Goal: Find specific page/section: Find specific page/section

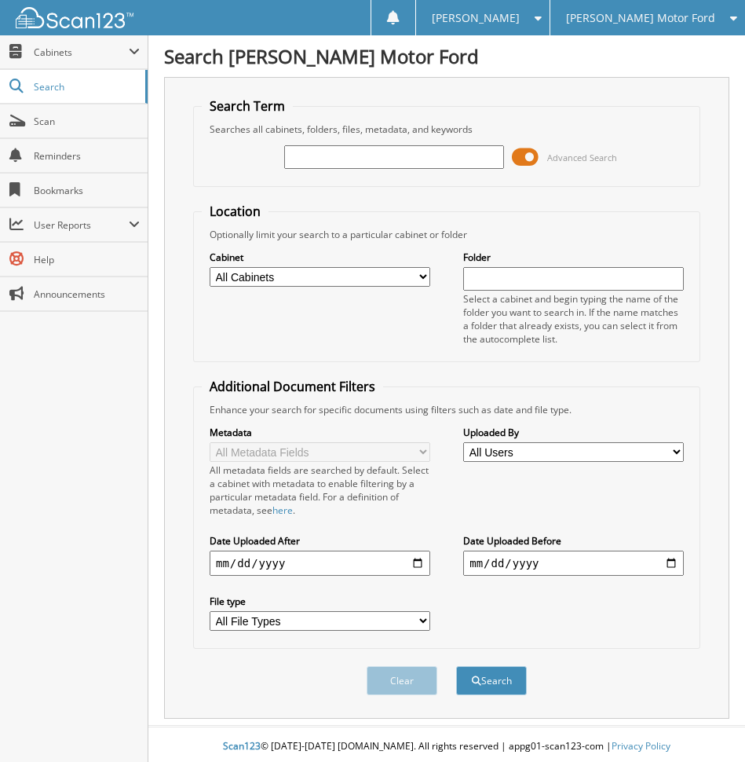
click at [641, 17] on span "[PERSON_NAME] Motor Ford" at bounding box center [640, 17] width 149 height 9
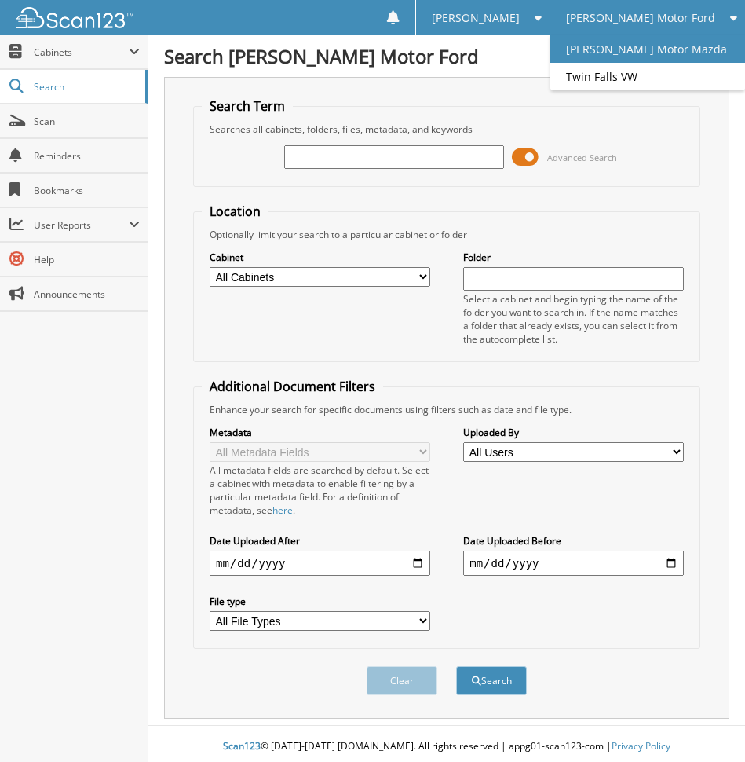
click at [660, 49] on link "[PERSON_NAME] Motor Mazda" at bounding box center [647, 48] width 195 height 27
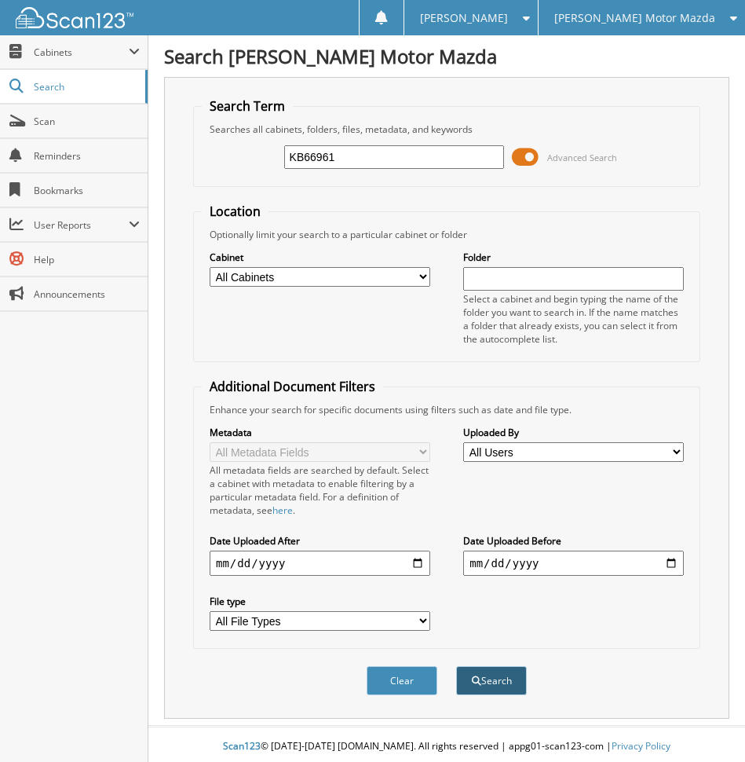
type input "KB66961"
click at [479, 672] on button "Search" at bounding box center [491, 680] width 71 height 29
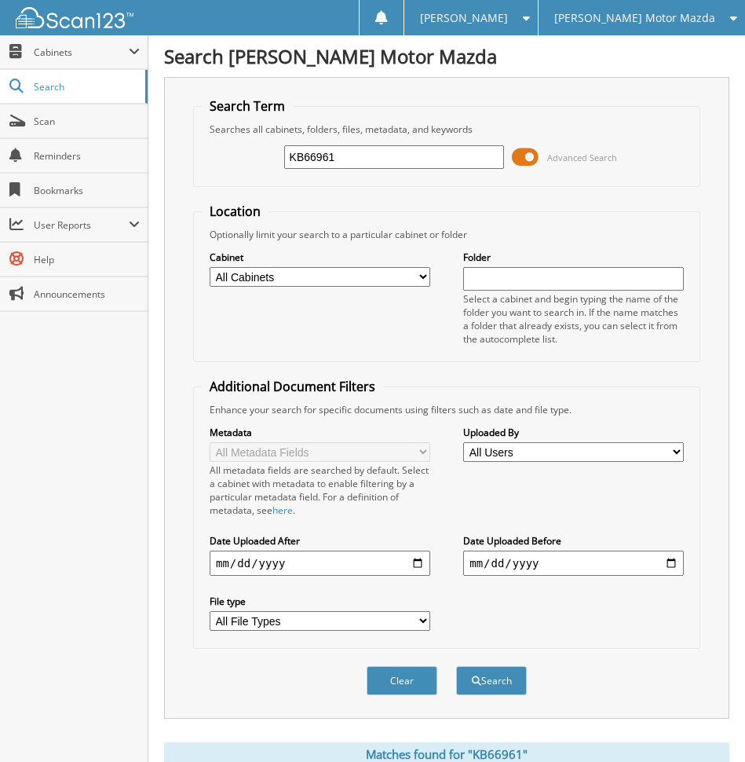
click at [529, 157] on span at bounding box center [525, 157] width 27 height 24
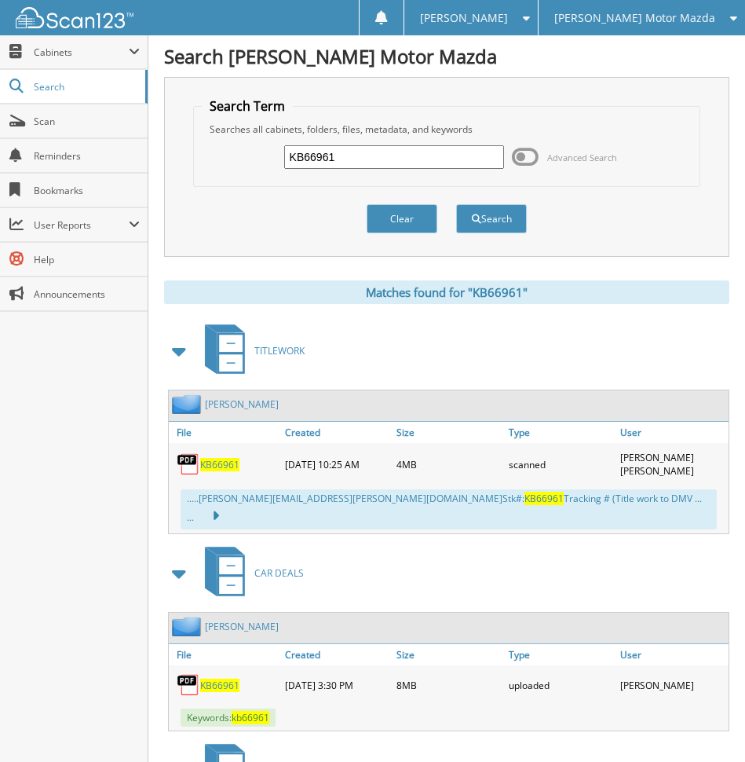
click at [219, 463] on span "KB66961" at bounding box center [219, 464] width 39 height 13
click at [211, 678] on span "KB66961" at bounding box center [219, 684] width 39 height 13
